Goal: Register for event/course

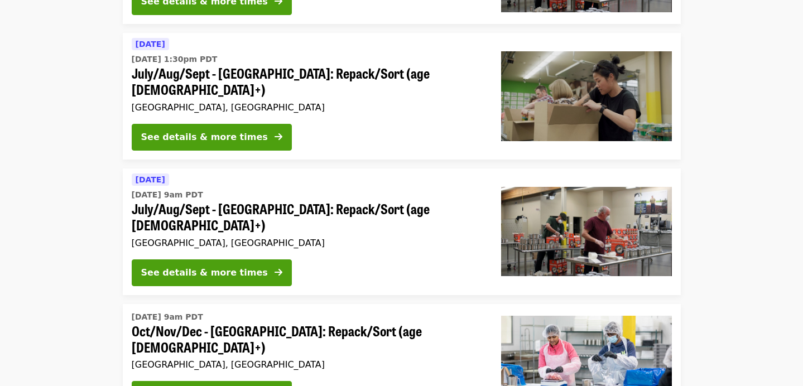
scroll to position [473, 0]
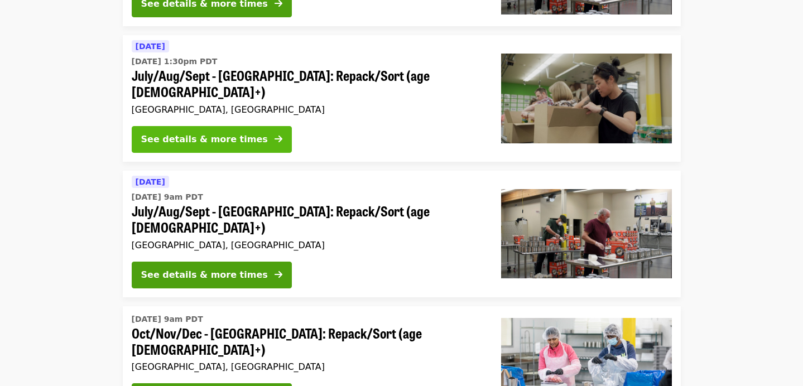
click at [217, 133] on div "See details & more times" at bounding box center [204, 139] width 127 height 13
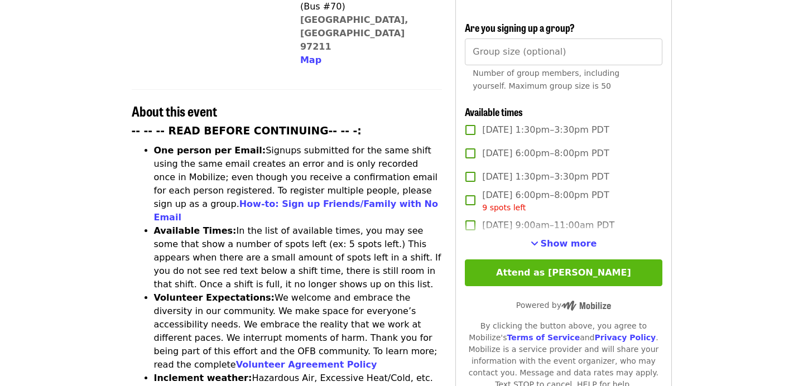
scroll to position [357, 0]
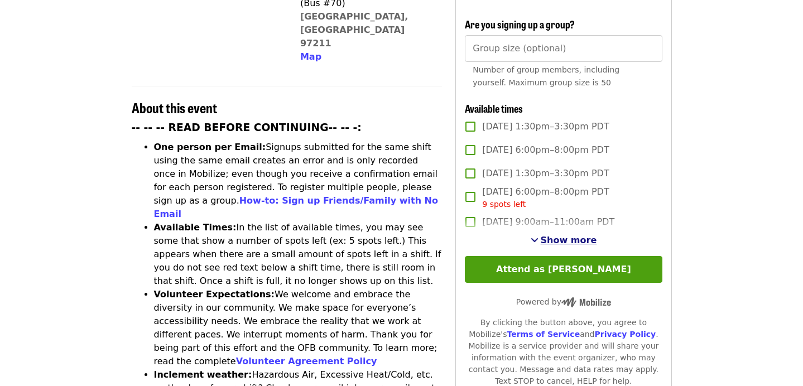
click at [578, 235] on span "Show more" at bounding box center [569, 240] width 56 height 11
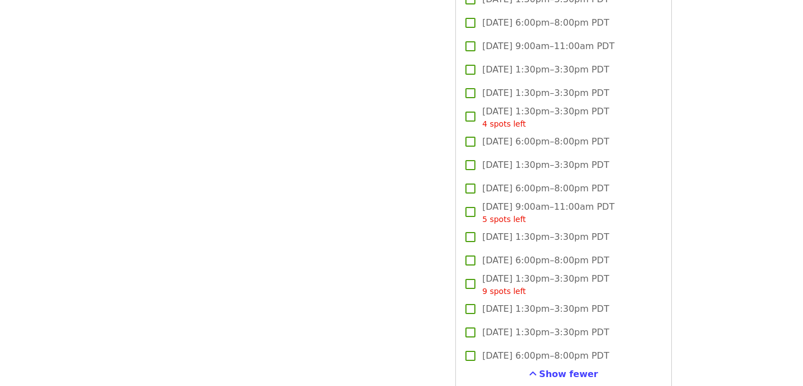
scroll to position [1362, 0]
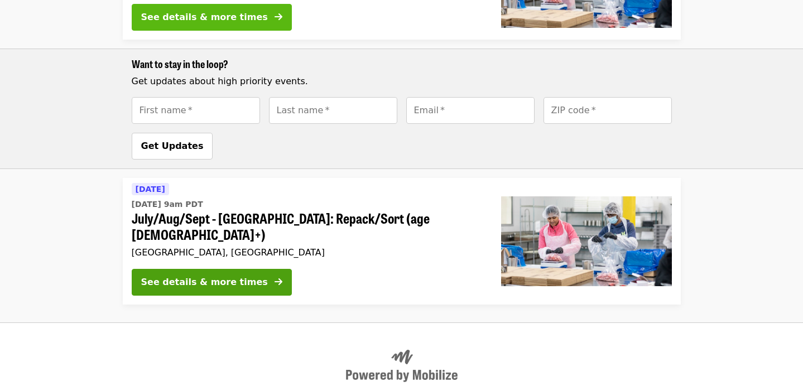
scroll to position [866, 0]
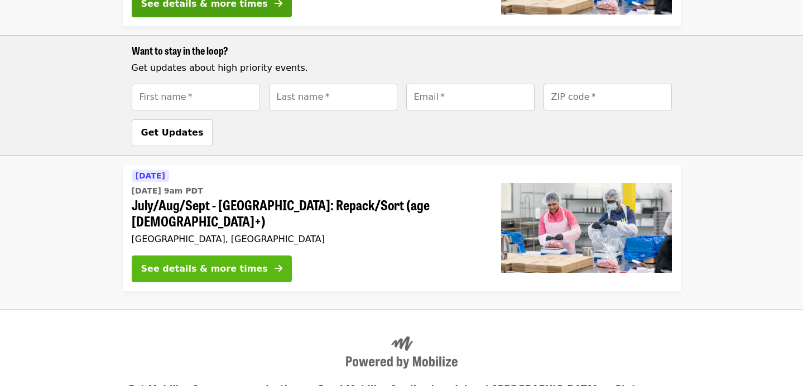
click at [203, 262] on div "See details & more times" at bounding box center [204, 268] width 127 height 13
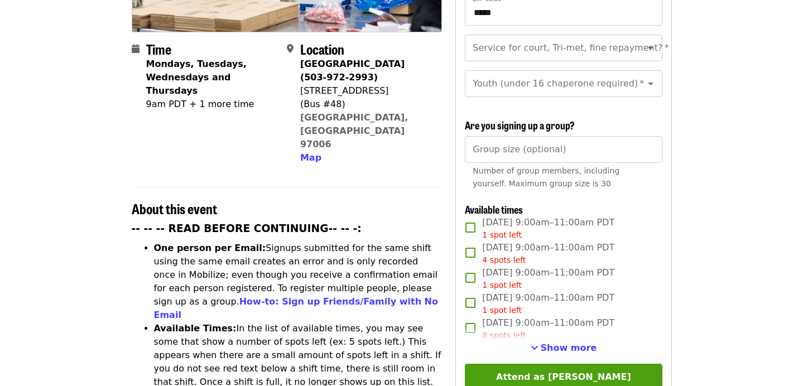
scroll to position [258, 0]
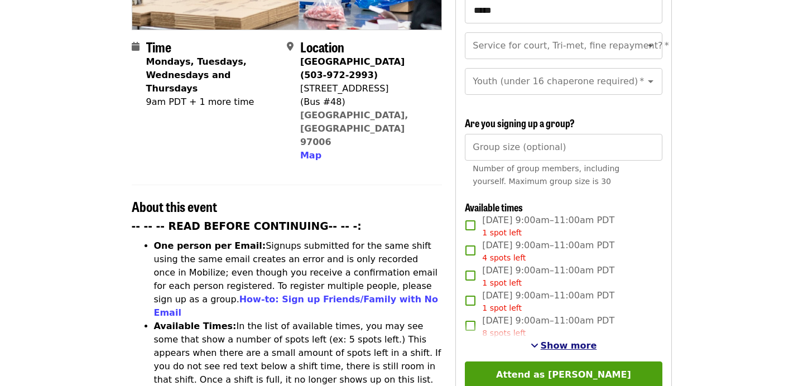
click at [579, 341] on span "Show more" at bounding box center [569, 346] width 56 height 11
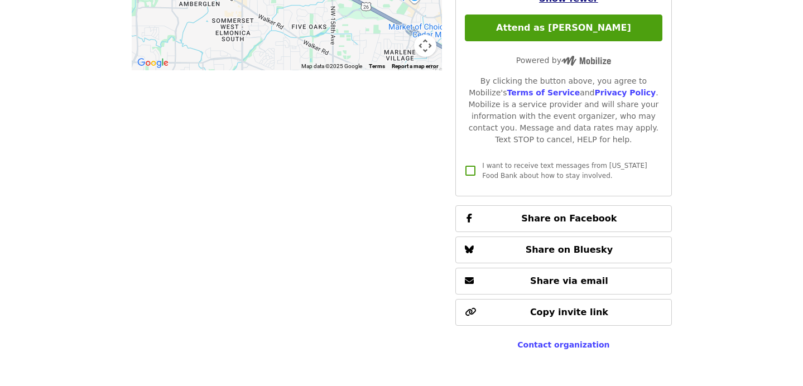
scroll to position [1260, 0]
